Goal: Transaction & Acquisition: Subscribe to service/newsletter

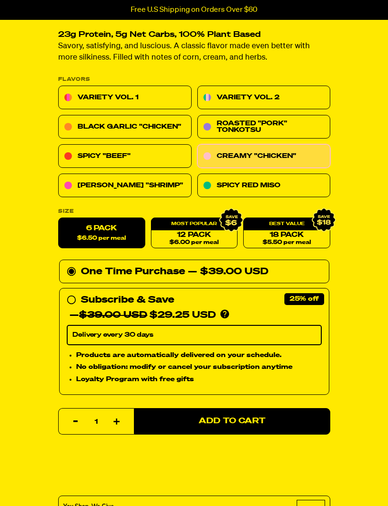
scroll to position [323, 0]
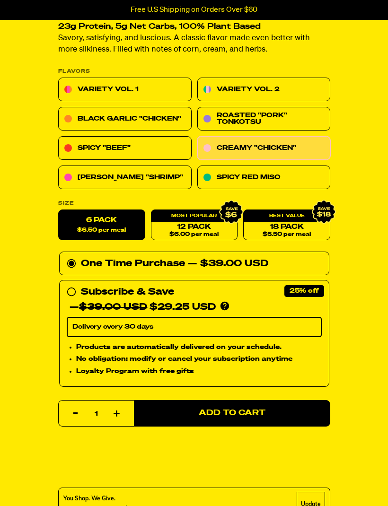
click at [284, 119] on link "Roasted "Pork" Tonkotsu" at bounding box center [263, 119] width 133 height 24
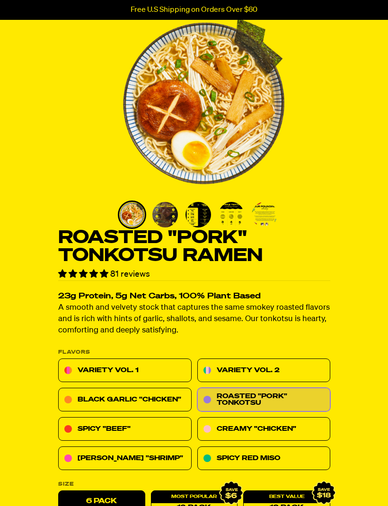
scroll to position [53, 0]
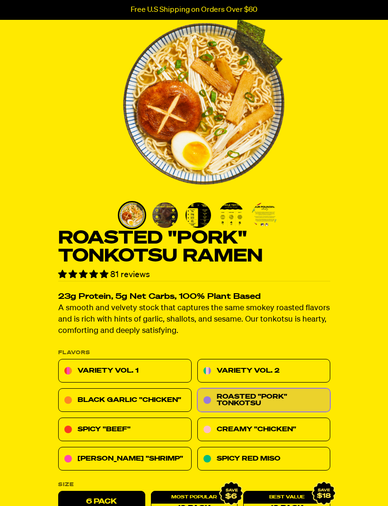
click at [159, 423] on link "Spicy "Beef"" at bounding box center [124, 430] width 133 height 24
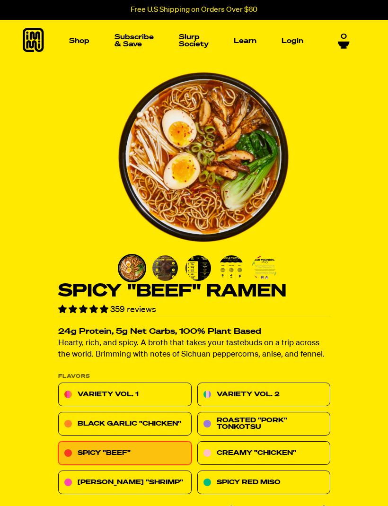
click at [170, 477] on link "[PERSON_NAME] "Shrimp"" at bounding box center [124, 483] width 133 height 24
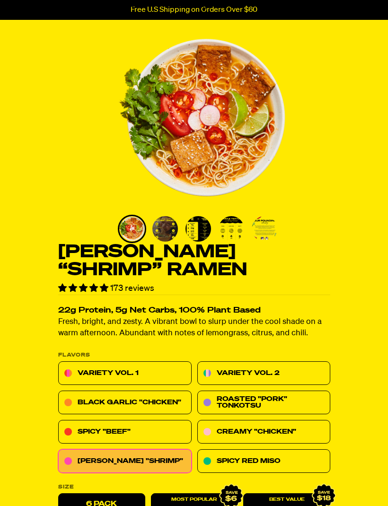
scroll to position [42, 0]
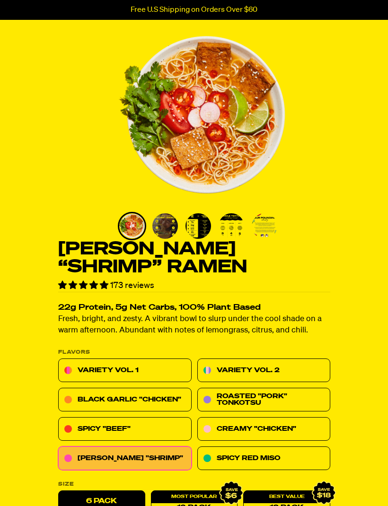
click at [157, 398] on link "Black Garlic "Chicken"" at bounding box center [124, 401] width 133 height 24
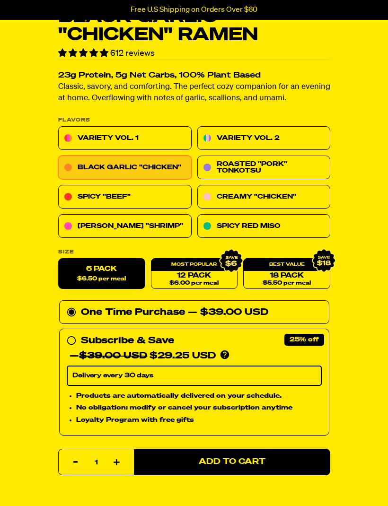
scroll to position [279, 0]
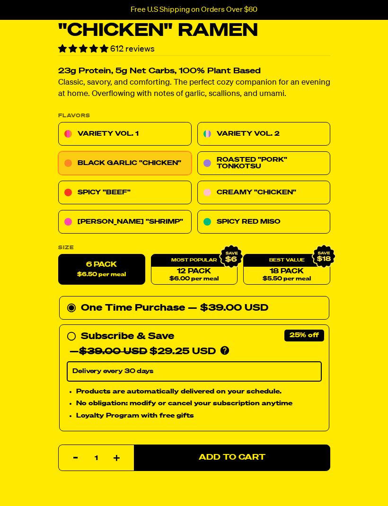
click at [286, 194] on link "Creamy "Chicken"" at bounding box center [263, 193] width 133 height 24
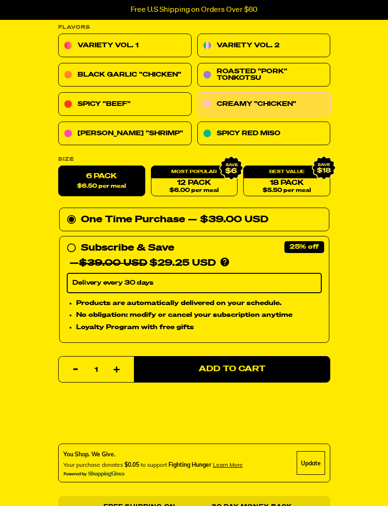
scroll to position [368, 0]
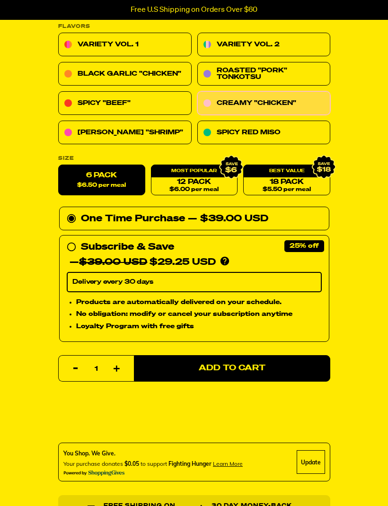
click at [70, 223] on div "One Time Purchase — $39.00 USD" at bounding box center [194, 219] width 255 height 15
click at [70, 212] on input "One Time Purchase — $39.00 USD" at bounding box center [70, 212] width 6 height 0
click at [73, 256] on div "— $39.00 USD $29.25 USD" at bounding box center [143, 262] width 146 height 15
click at [73, 240] on input "Subscribe & Save 25% — $39.00 USD $29.25 USD You'll receive your selected flavo…" at bounding box center [70, 240] width 6 height 0
radio input "true"
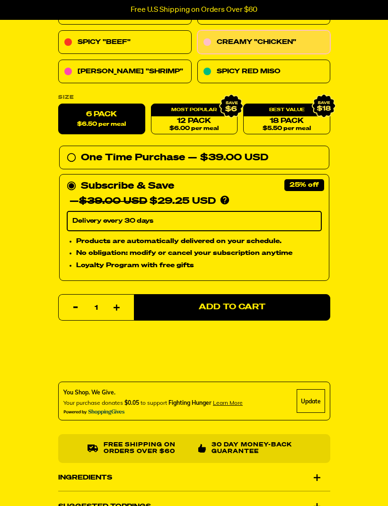
scroll to position [430, 0]
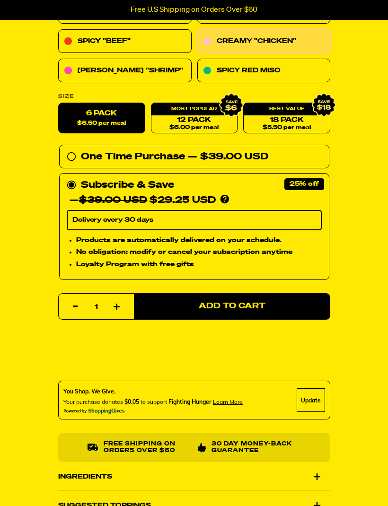
click at [229, 307] on span "Add to Cart" at bounding box center [232, 307] width 67 height 8
select select "Every 30 Days"
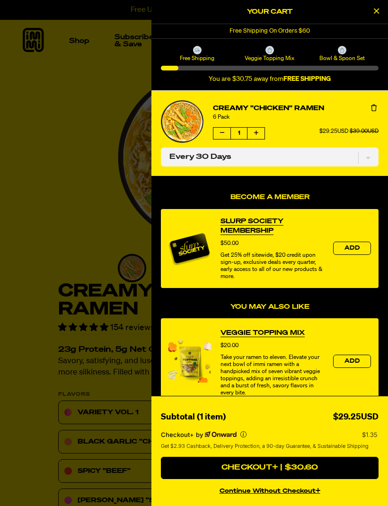
scroll to position [0, 0]
click at [376, 8] on icon "Close Cart" at bounding box center [376, 11] width 5 height 9
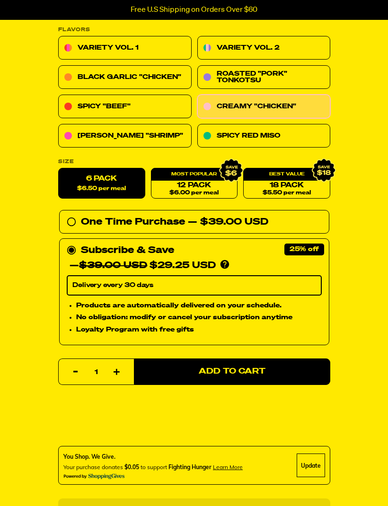
scroll to position [365, 0]
click at [113, 181] on label "6 Pack $6.50 per meal" at bounding box center [101, 184] width 87 height 31
click at [59, 169] on input "6 Pack $6.50 per meal" at bounding box center [58, 169] width 0 height 0
click at [273, 44] on link "Variety Vol. 2" at bounding box center [263, 48] width 133 height 24
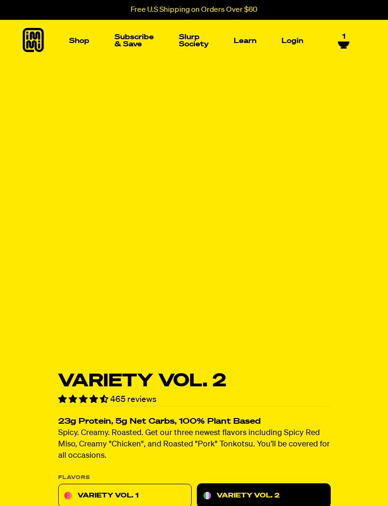
select select "Every 30 Days"
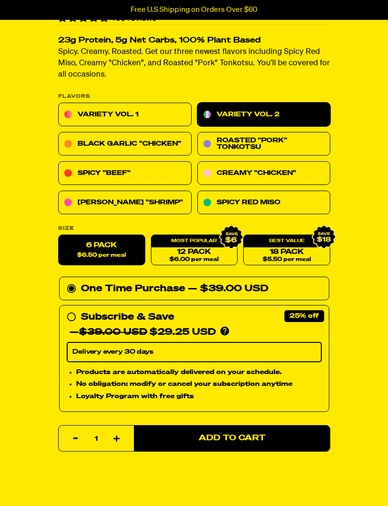
scroll to position [295, 0]
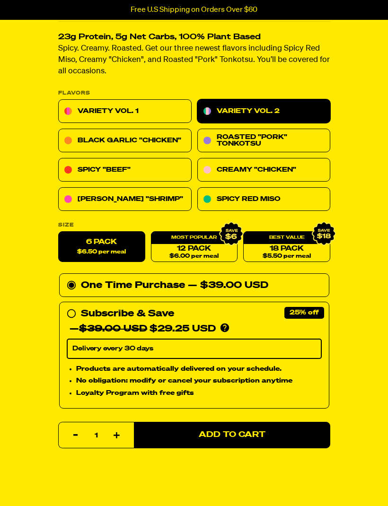
click at [224, 437] on span "Add to Cart" at bounding box center [232, 436] width 67 height 8
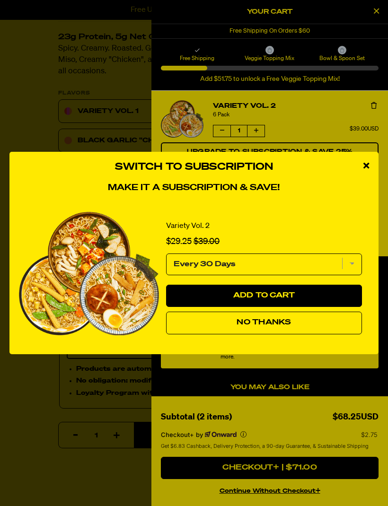
click at [371, 180] on div "close modal" at bounding box center [366, 166] width 25 height 28
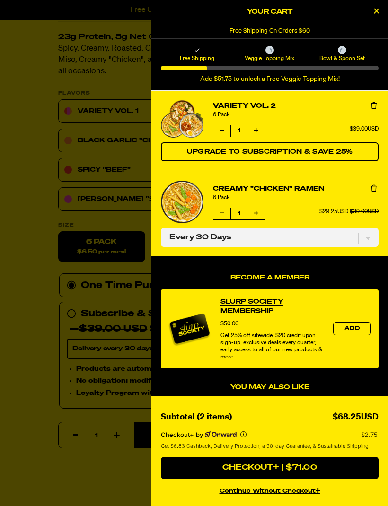
click at [374, 187] on icon "product" at bounding box center [374, 188] width 6 height 7
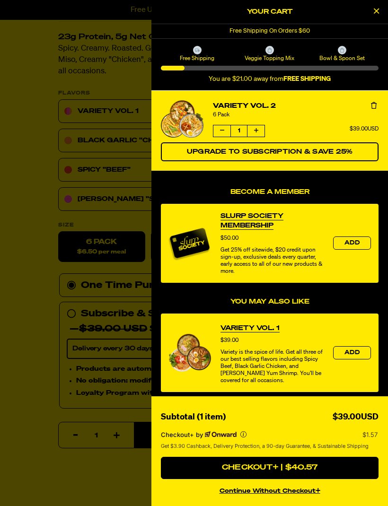
click at [373, 105] on icon "Remove Variety Vol. 2" at bounding box center [374, 105] width 6 height 7
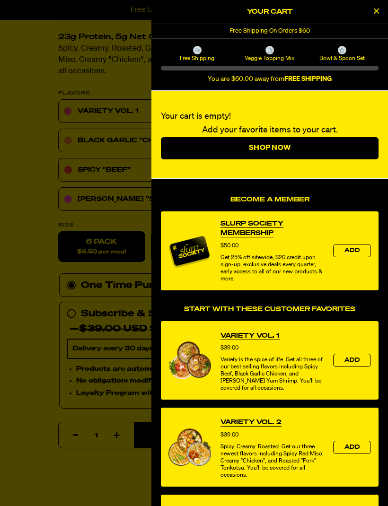
click at [378, 12] on icon "Close Cart" at bounding box center [376, 11] width 5 height 9
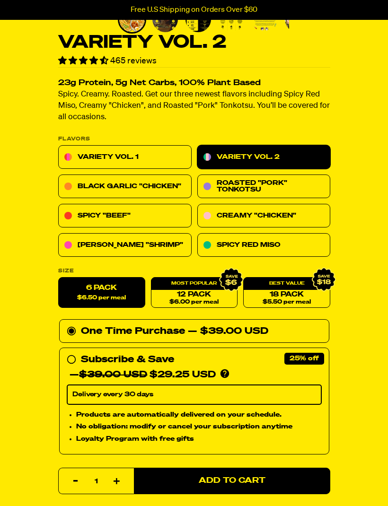
scroll to position [248, 0]
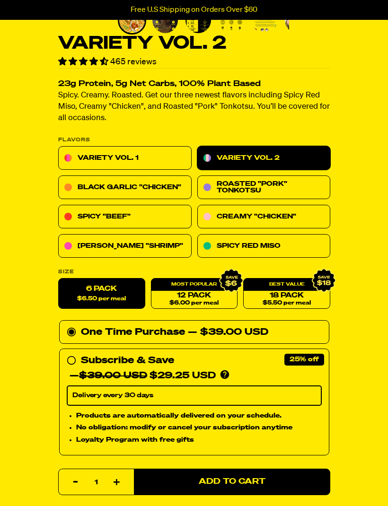
click at [162, 181] on link "Black Garlic "Chicken"" at bounding box center [124, 188] width 133 height 24
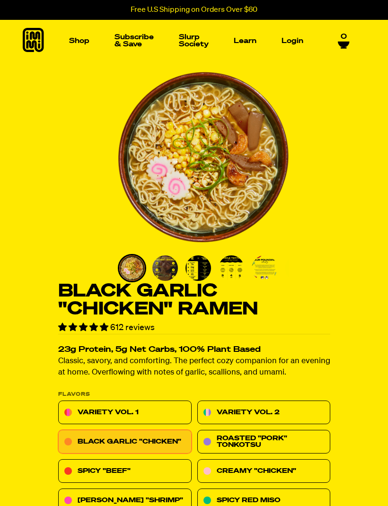
click at [137, 41] on link "Subscribe & Save" at bounding box center [134, 41] width 47 height 22
